Goal: Task Accomplishment & Management: Use online tool/utility

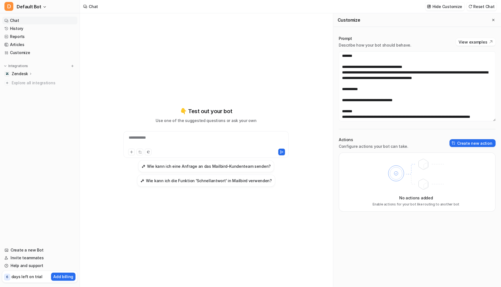
scroll to position [72, 0]
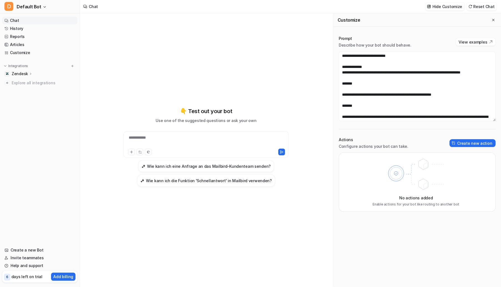
click at [20, 70] on div "Integrations Zendesk Overview Sources AI Agent AI Copilot Explore all integrati…" at bounding box center [39, 75] width 75 height 24
click at [20, 71] on p "Zendesk" at bounding box center [20, 74] width 16 height 6
click at [24, 104] on p "AI Copilot" at bounding box center [25, 106] width 18 height 6
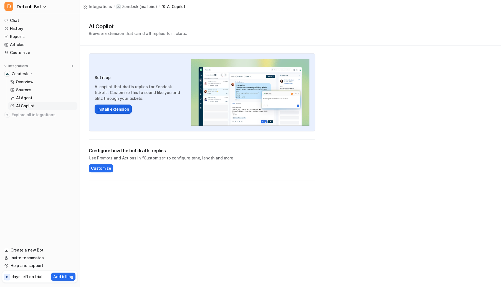
click at [114, 110] on button "Install extension" at bounding box center [113, 108] width 37 height 9
click at [31, 98] on p "AI Agent" at bounding box center [24, 98] width 16 height 6
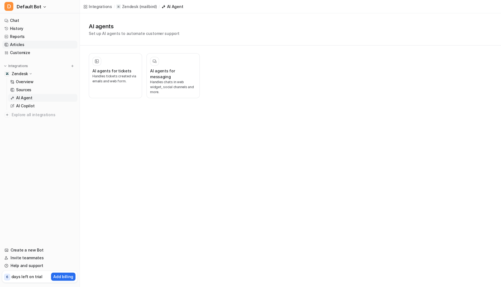
click at [19, 46] on link "Articles" at bounding box center [39, 45] width 75 height 8
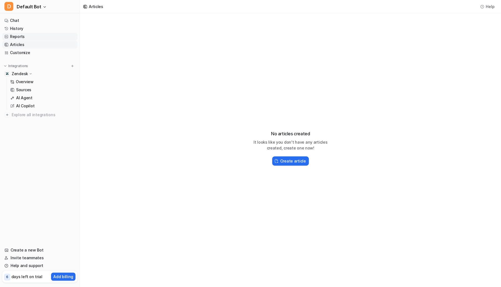
click at [14, 36] on link "Reports" at bounding box center [39, 37] width 75 height 8
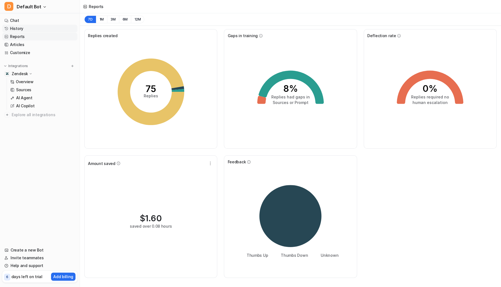
click at [19, 26] on link "History" at bounding box center [39, 29] width 75 height 8
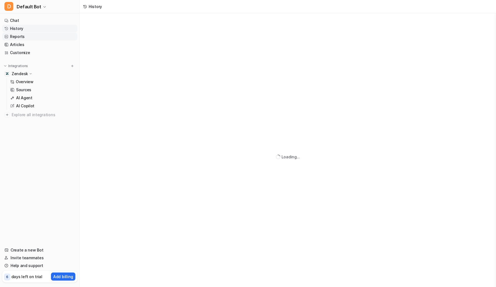
click at [13, 38] on link "Reports" at bounding box center [39, 37] width 75 height 8
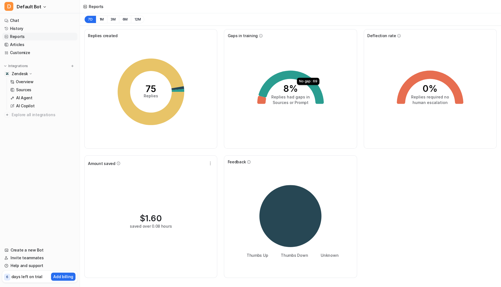
click at [304, 82] on icon at bounding box center [290, 86] width 65 height 33
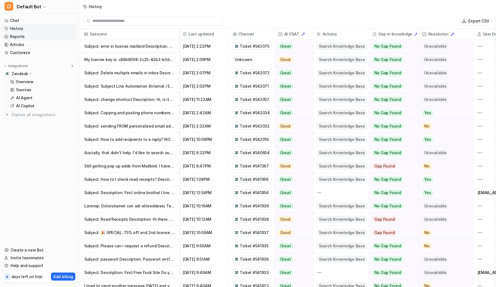
click at [14, 37] on link "Reports" at bounding box center [39, 37] width 75 height 8
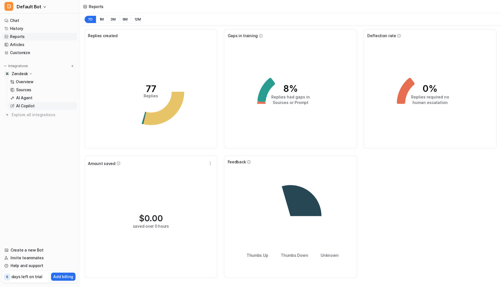
click at [30, 106] on p "AI Copilot" at bounding box center [25, 106] width 18 height 6
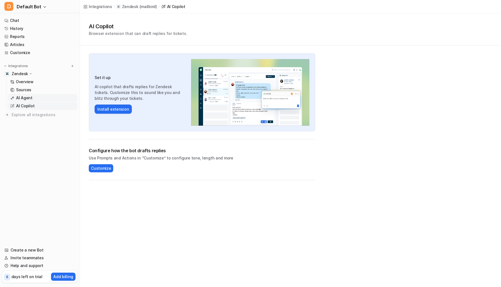
click at [28, 98] on p "AI Agent" at bounding box center [24, 98] width 16 height 6
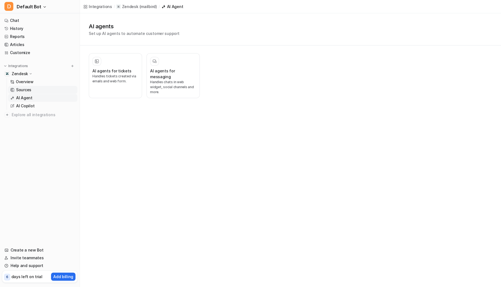
click at [32, 91] on link "Sources" at bounding box center [42, 90] width 69 height 8
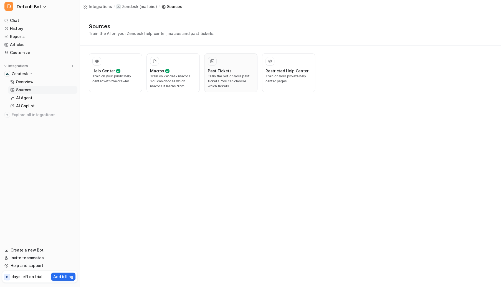
click at [218, 86] on p "Train the bot on your past tickets. You can choose which tickets." at bounding box center [231, 81] width 46 height 15
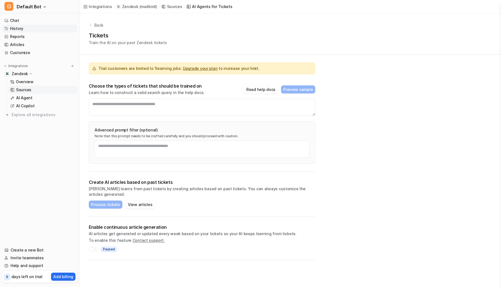
click at [11, 26] on link "History" at bounding box center [39, 29] width 75 height 8
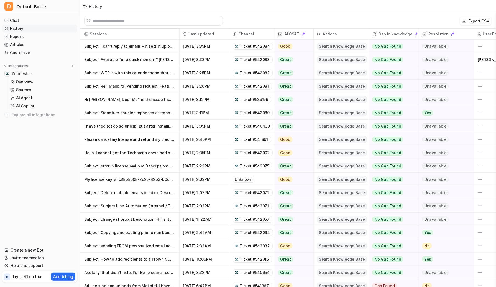
click at [144, 44] on p "Subject: I can't reply to emails - it sets it up but doesn't let me type in the" at bounding box center [129, 46] width 91 height 13
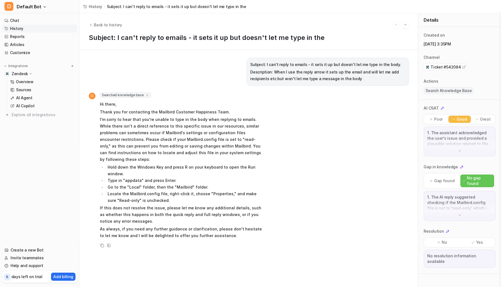
click at [451, 154] on div "1. The assistant acknowledged the user's issue and provided a plausible solutio…" at bounding box center [459, 141] width 72 height 30
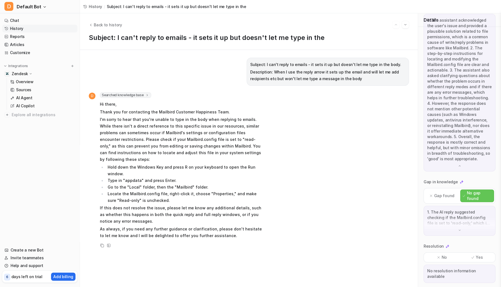
scroll to position [113, 0]
click at [445, 226] on div "1. The AI reply suggested checking if the Mailbird.config file is set to 'read-…" at bounding box center [459, 220] width 72 height 30
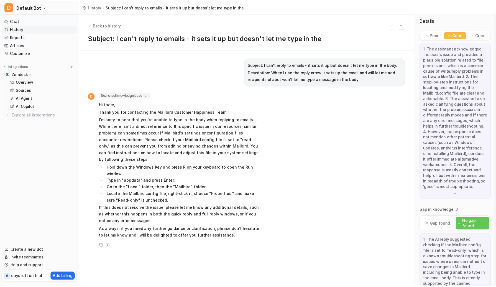
scroll to position [235, 0]
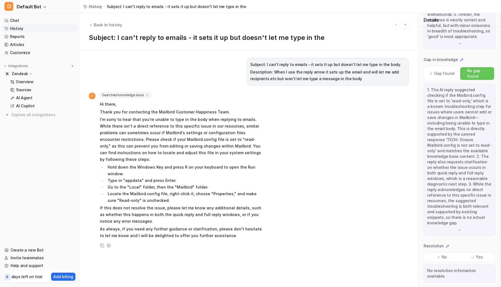
click at [263, 159] on div "D Searched knowledge base search_queries : [ "cannot type in email body", "repl…" at bounding box center [249, 170] width 320 height 157
click at [223, 230] on p "As always, if you need any further guidance or clarification, please don't hesi…" at bounding box center [181, 232] width 162 height 13
click at [23, 88] on p "Sources" at bounding box center [23, 90] width 15 height 6
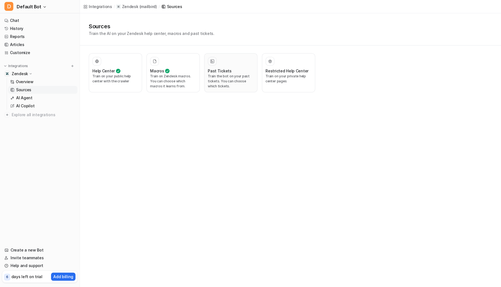
click at [231, 81] on p "Train the bot on your past tickets. You can choose which tickets." at bounding box center [231, 81] width 46 height 15
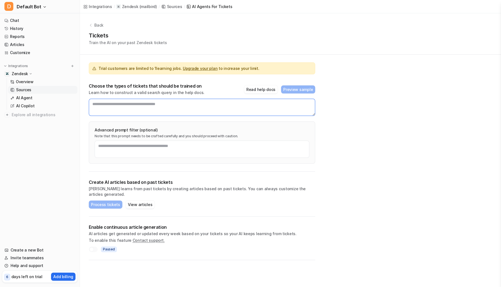
click at [166, 104] on textarea at bounding box center [202, 107] width 226 height 17
click at [159, 106] on textarea at bounding box center [202, 107] width 226 height 17
paste textarea "**********"
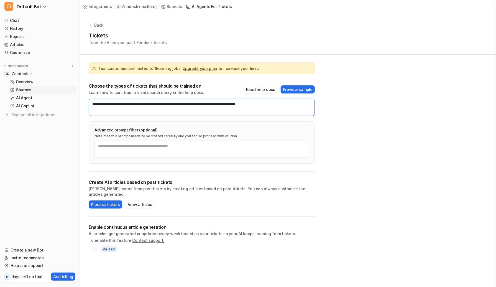
type textarea "**********"
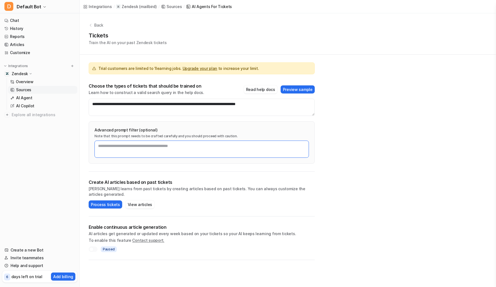
click at [154, 144] on textarea at bounding box center [202, 149] width 215 height 17
click at [296, 91] on button "Preview sample" at bounding box center [298, 89] width 34 height 8
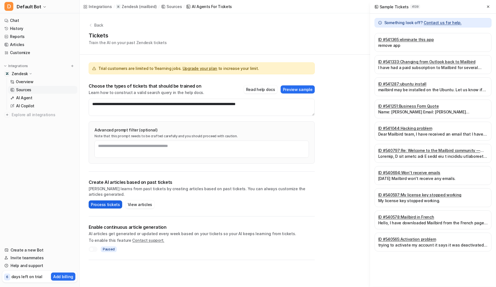
click at [106, 200] on button "Process tickets" at bounding box center [106, 204] width 34 height 8
